Goal: Navigation & Orientation: Find specific page/section

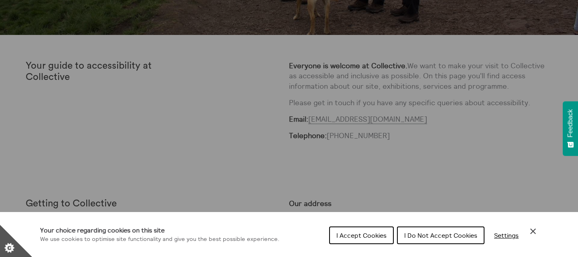
scroll to position [256, 0]
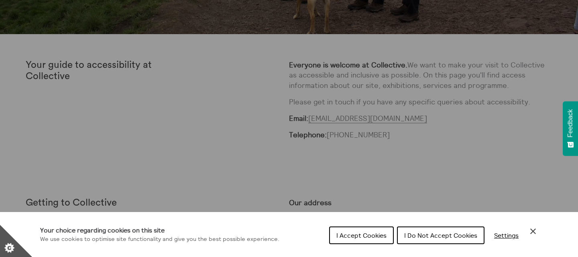
click at [473, 151] on section "**********" at bounding box center [289, 128] width 578 height 257
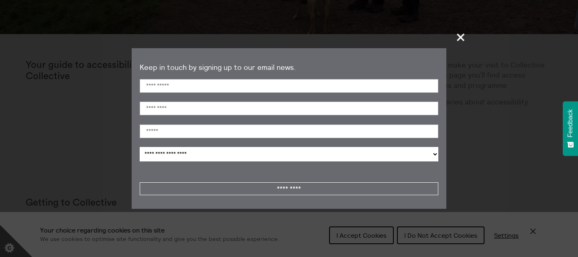
click at [460, 41] on span "+" at bounding box center [461, 37] width 24 height 24
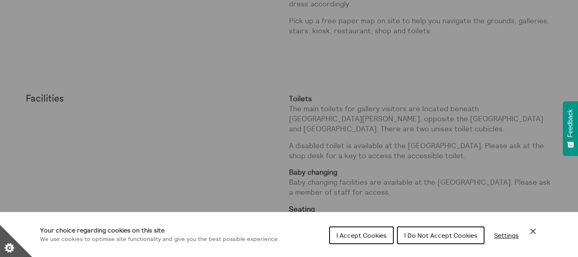
scroll to position [1249, 0]
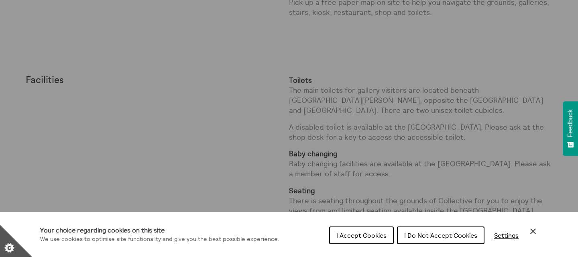
click at [533, 229] on icon "Close Cookie Control" at bounding box center [533, 231] width 10 height 10
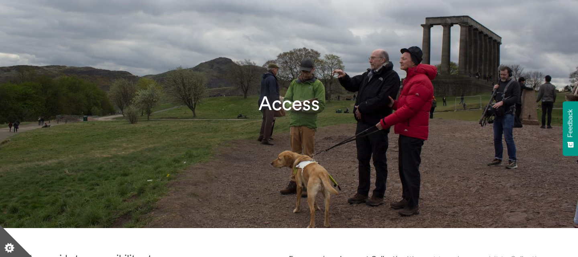
scroll to position [0, 0]
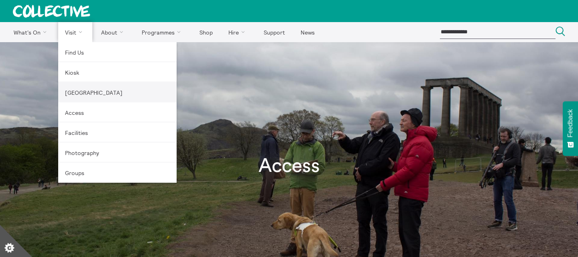
click at [98, 96] on link "[GEOGRAPHIC_DATA]" at bounding box center [117, 92] width 118 height 20
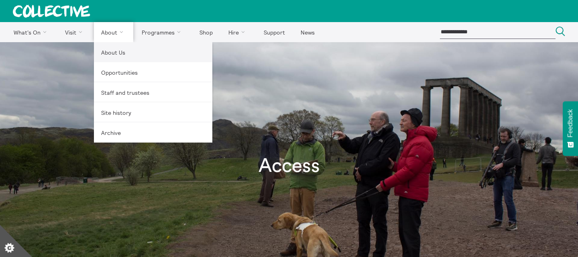
click at [112, 49] on link "About Us" at bounding box center [153, 52] width 118 height 20
